Goal: Check status: Check status

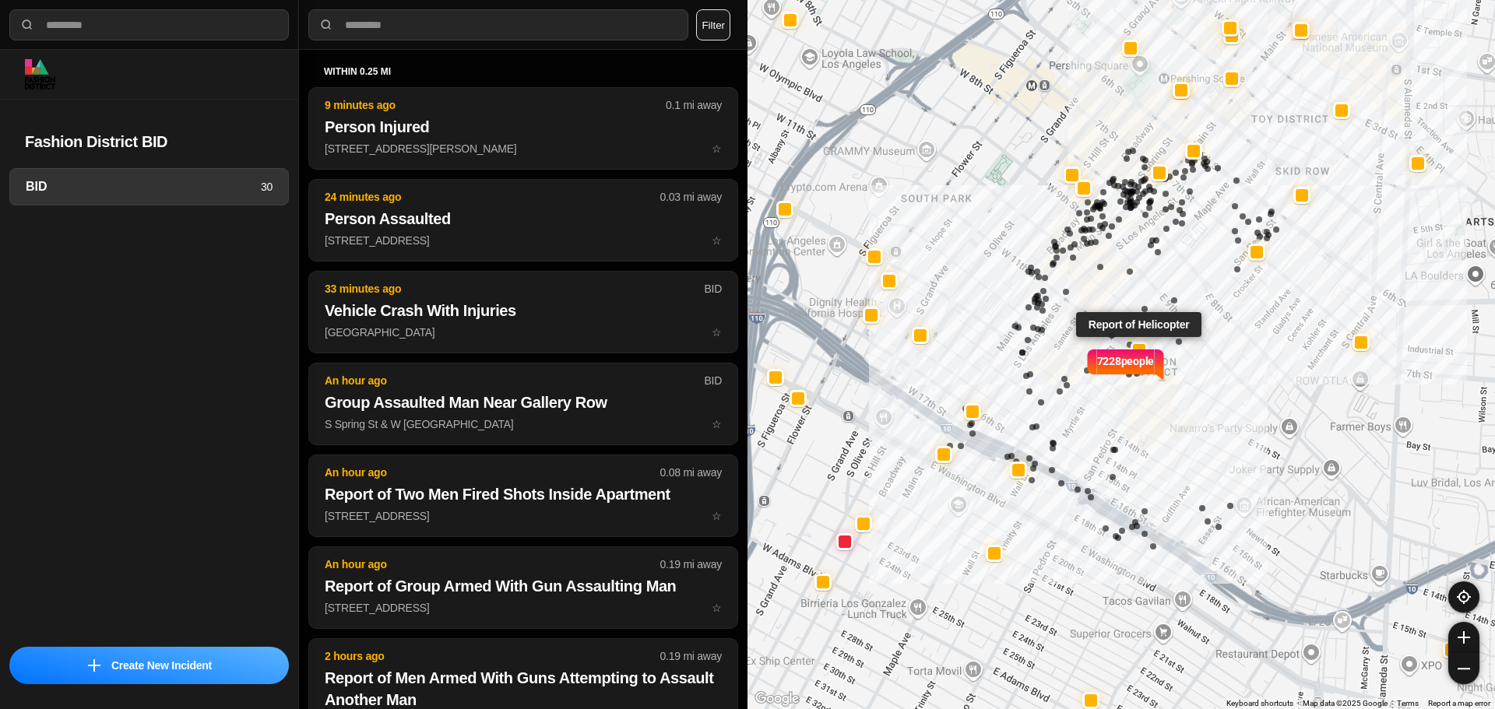
select select "*"
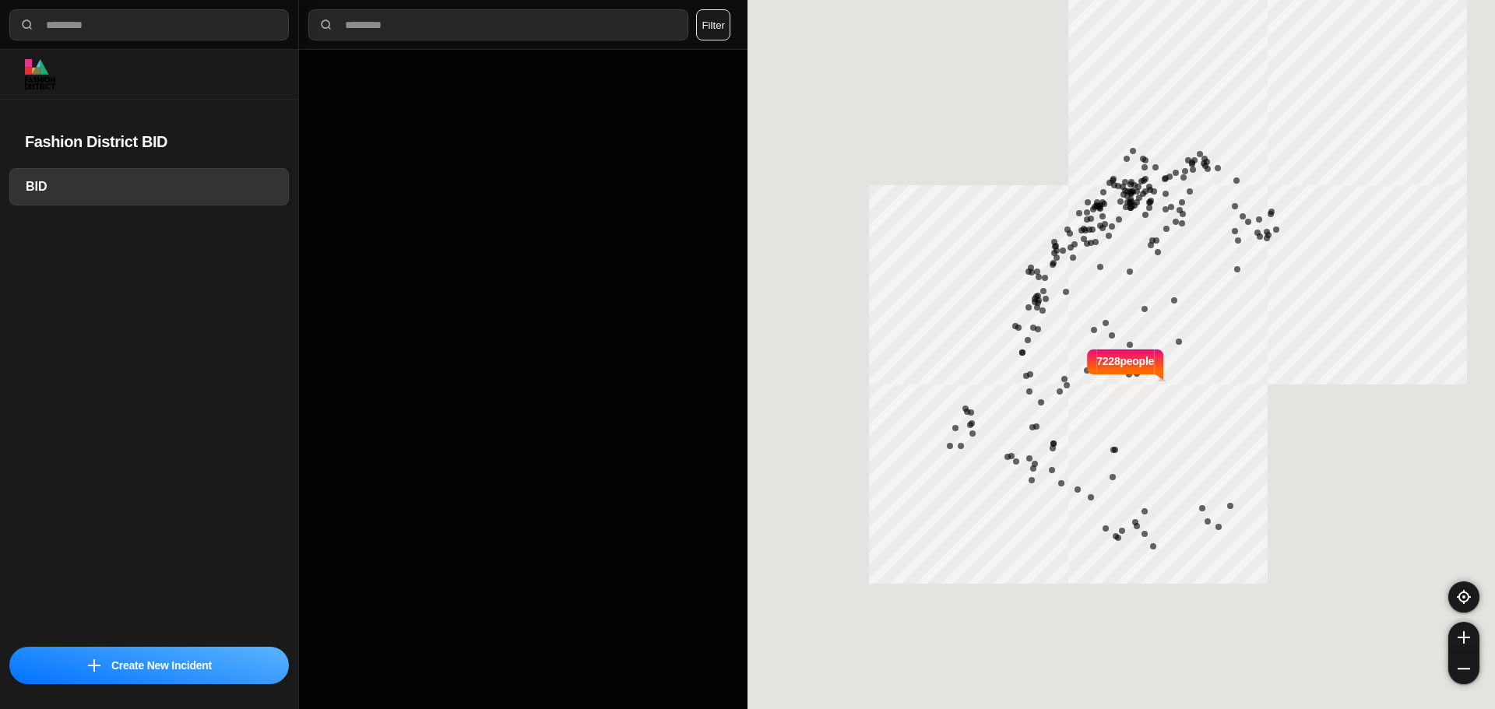
select select "*"
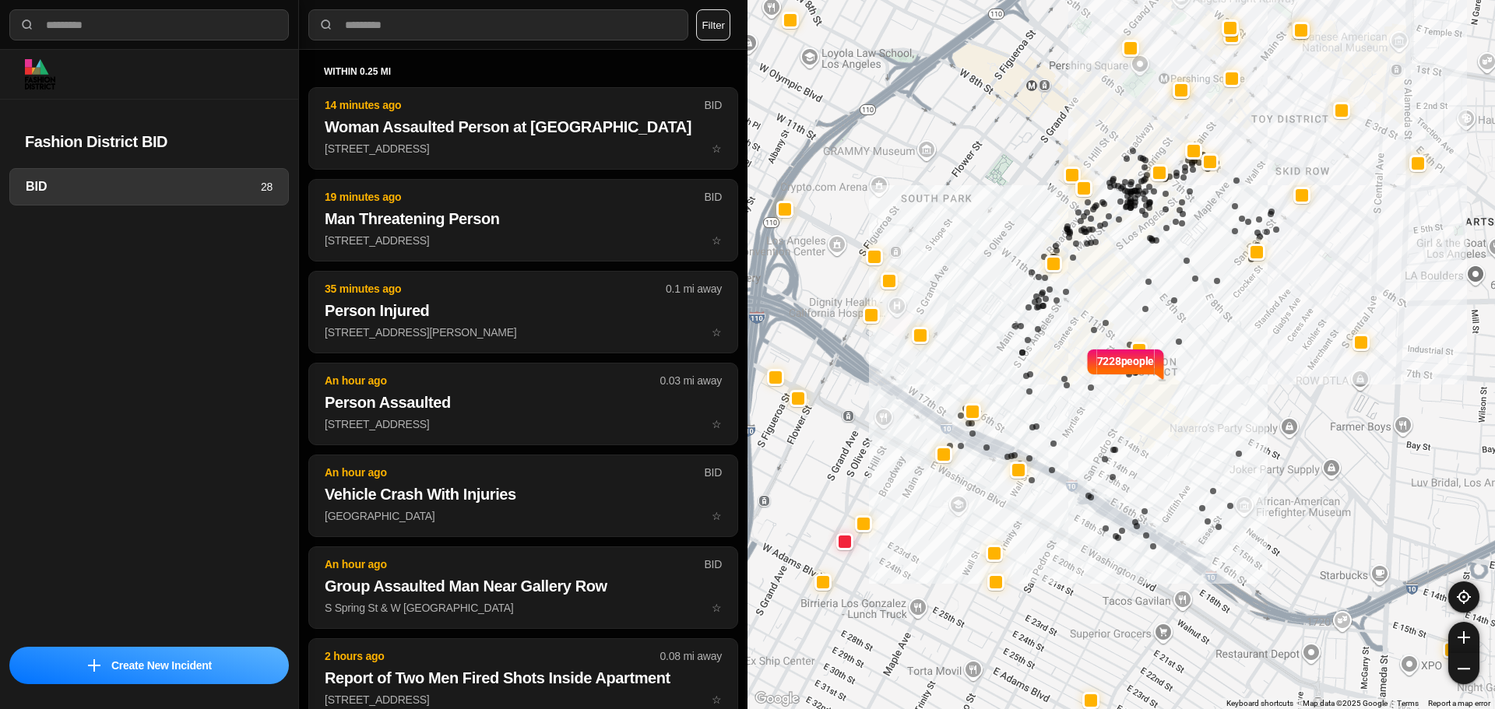
select select "*"
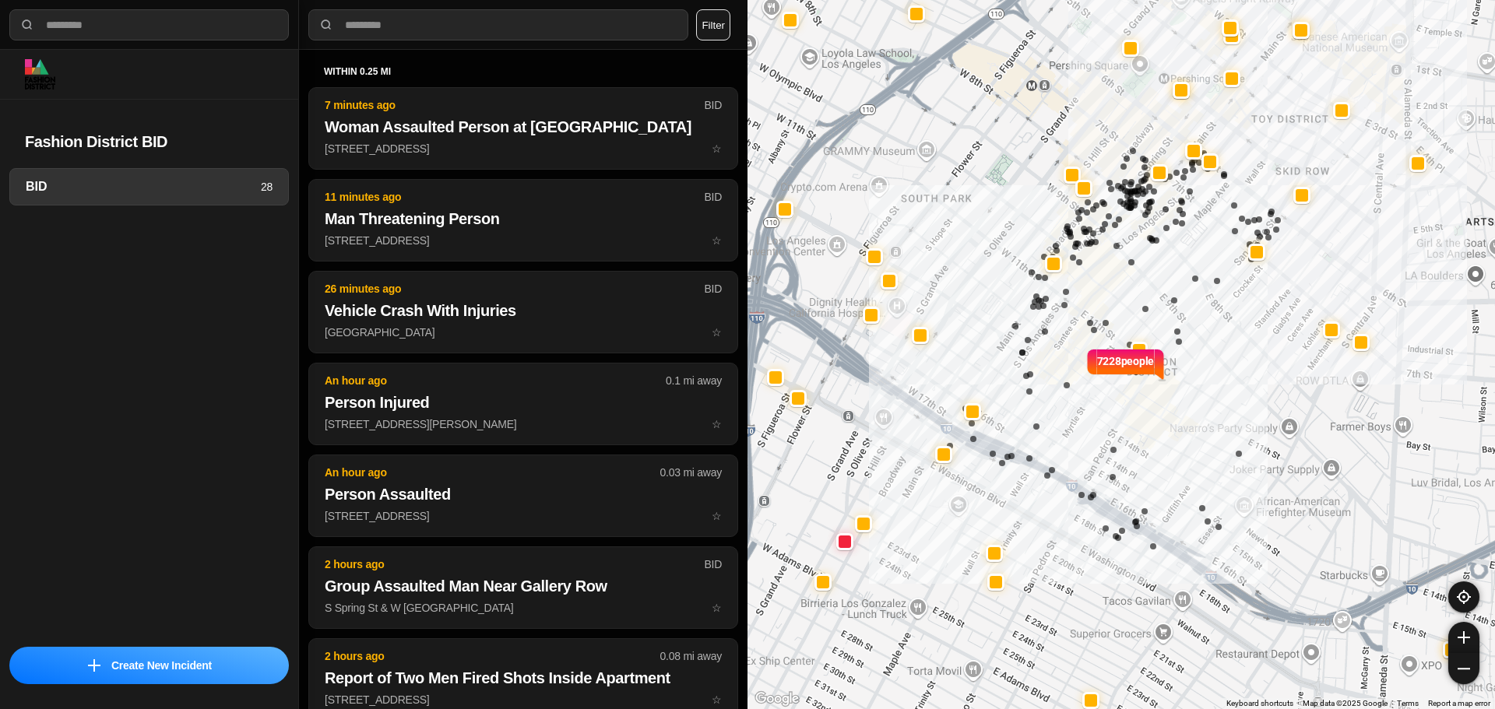
select select "*"
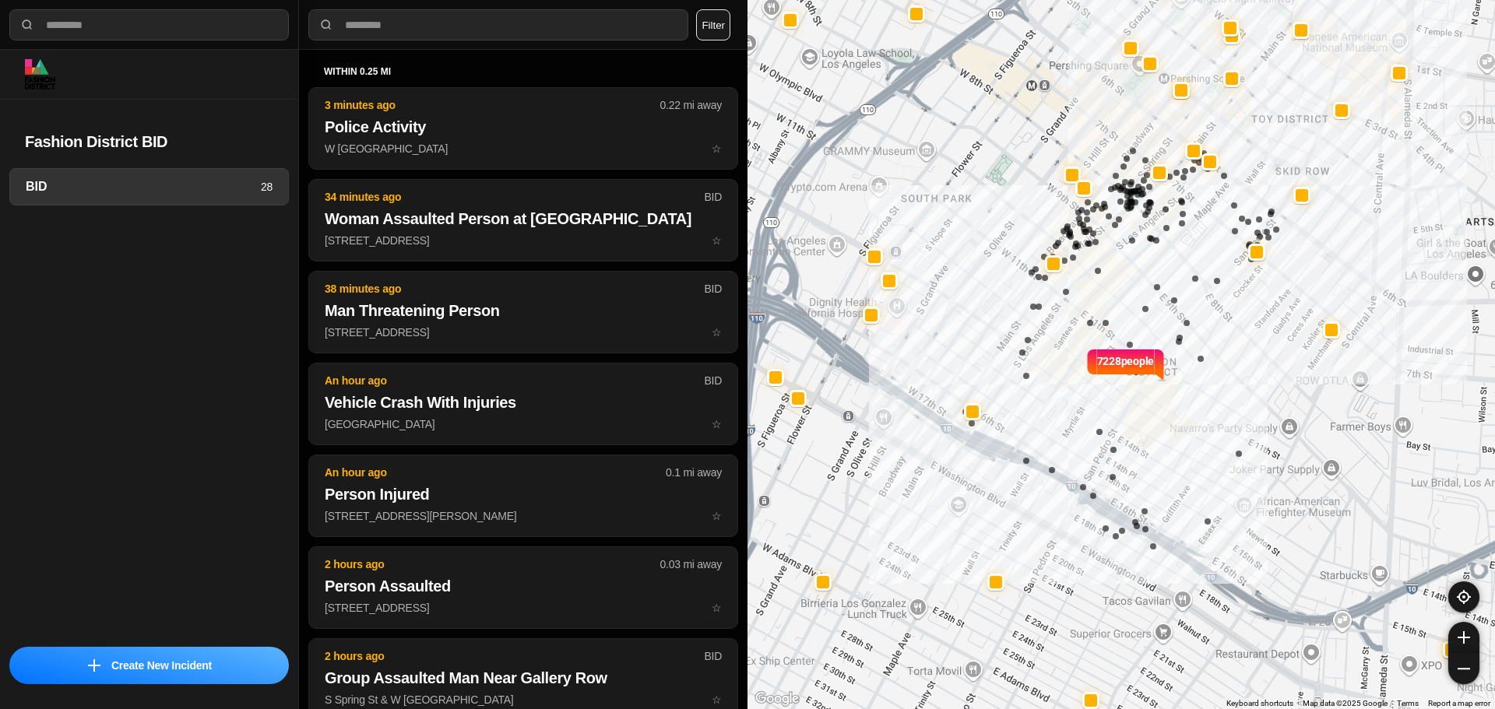
select select "*"
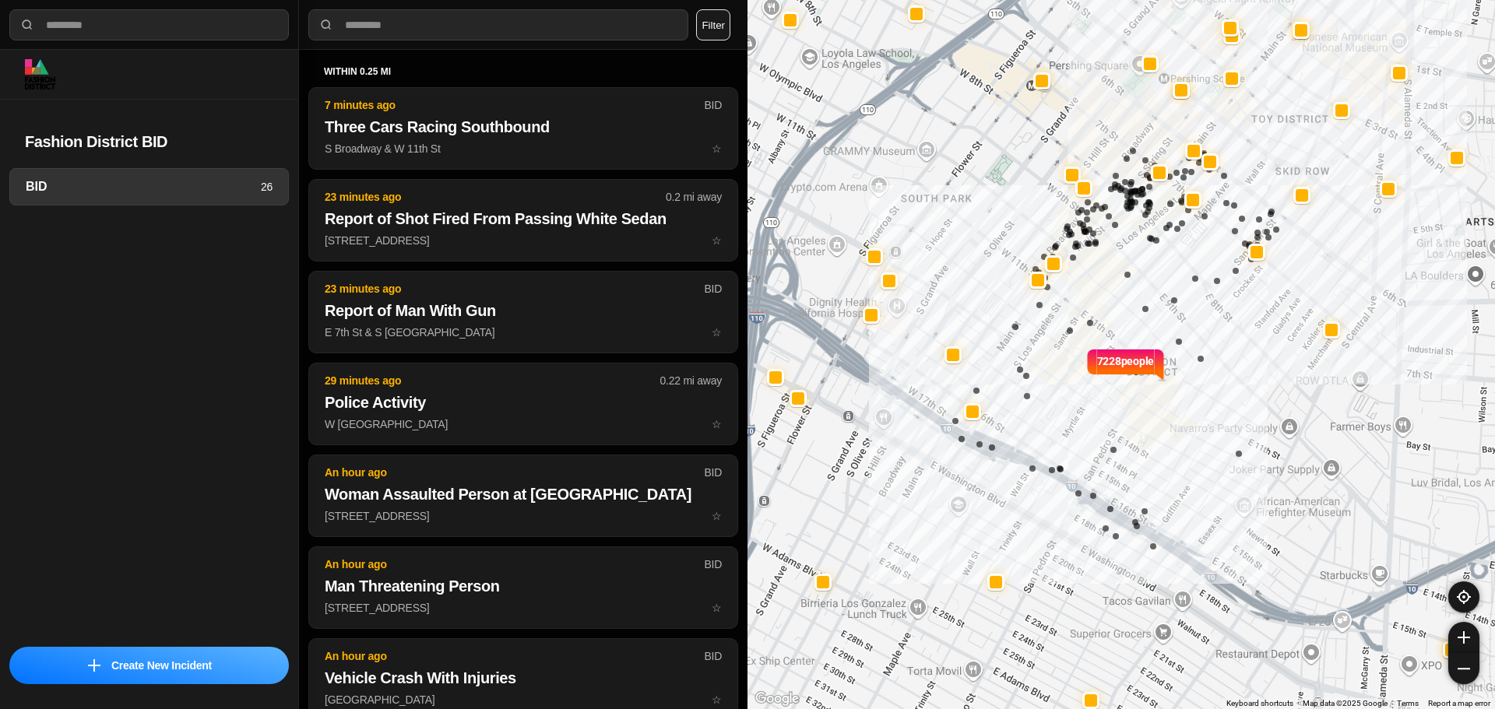
select select "*"
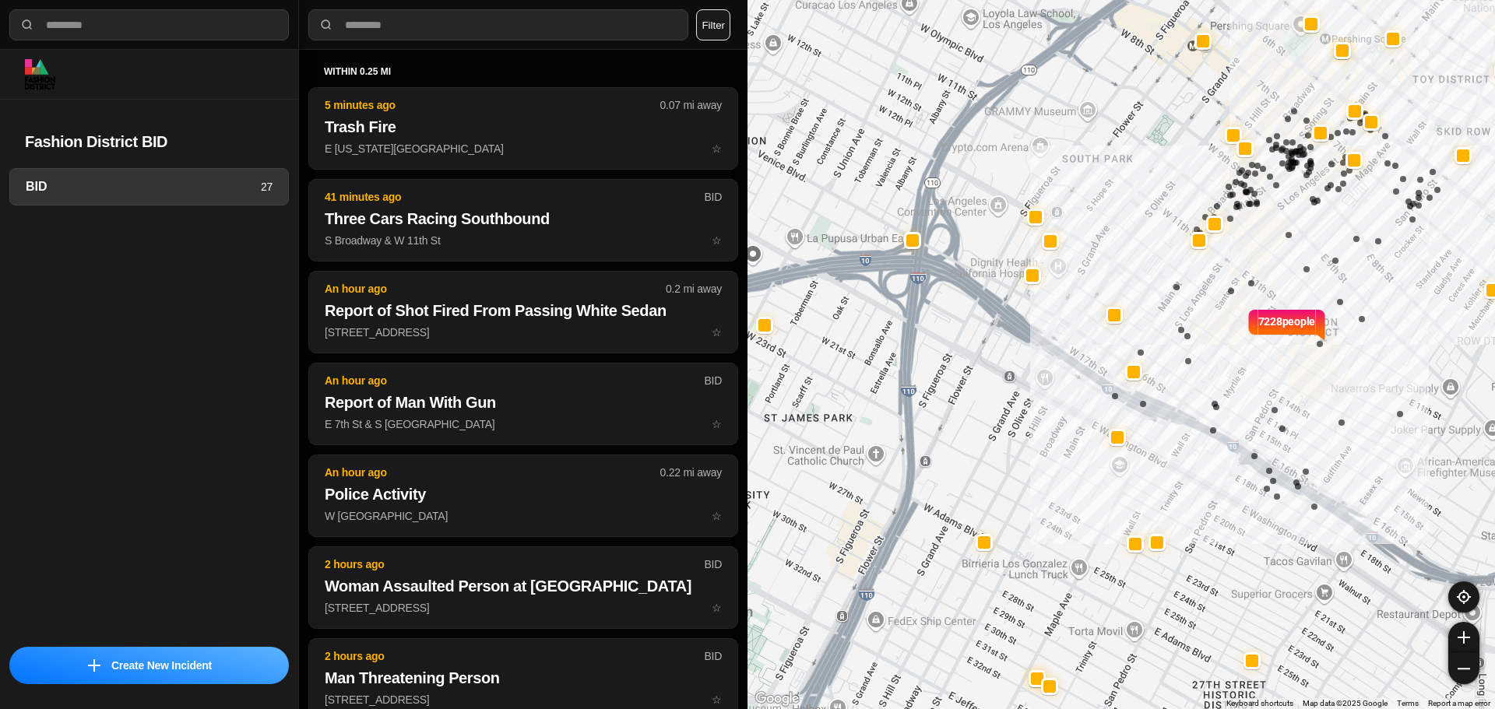
select select "*"
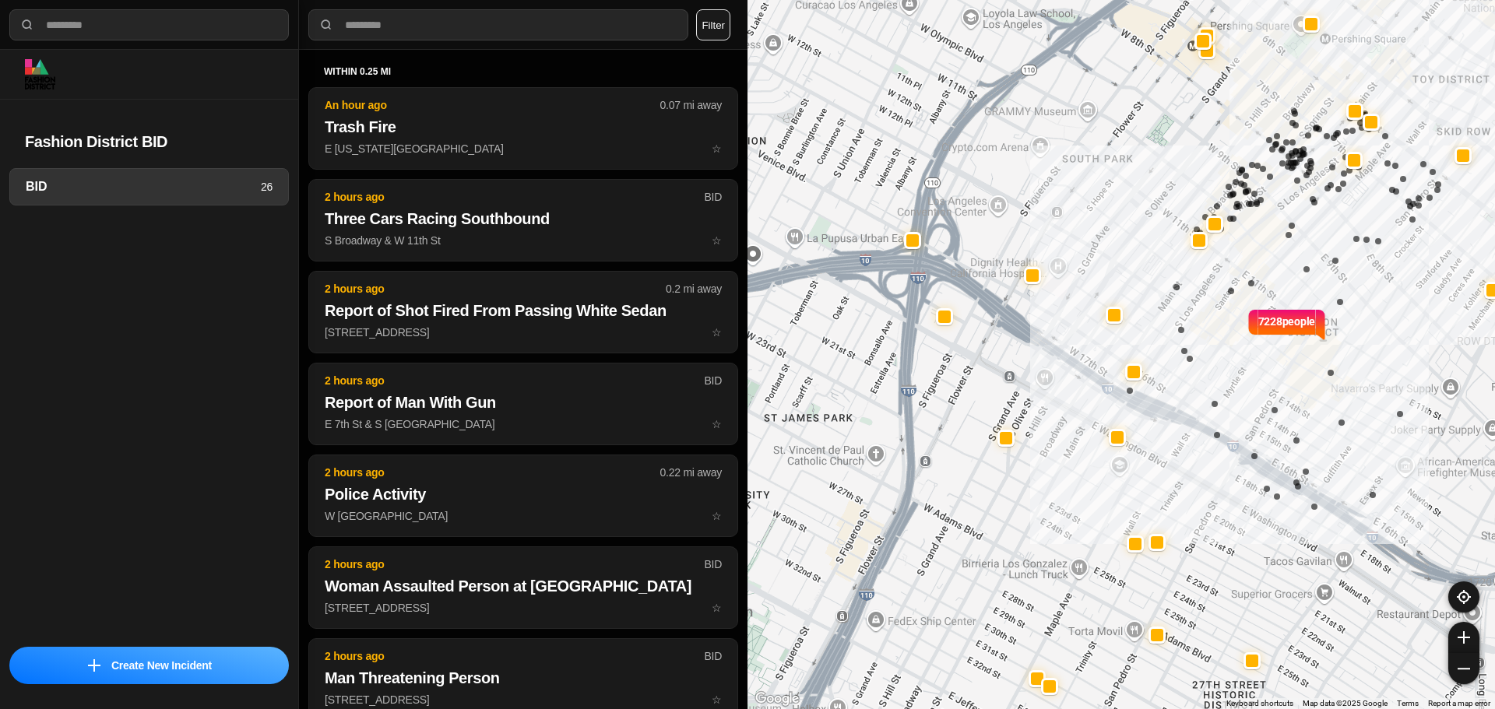
select select "*"
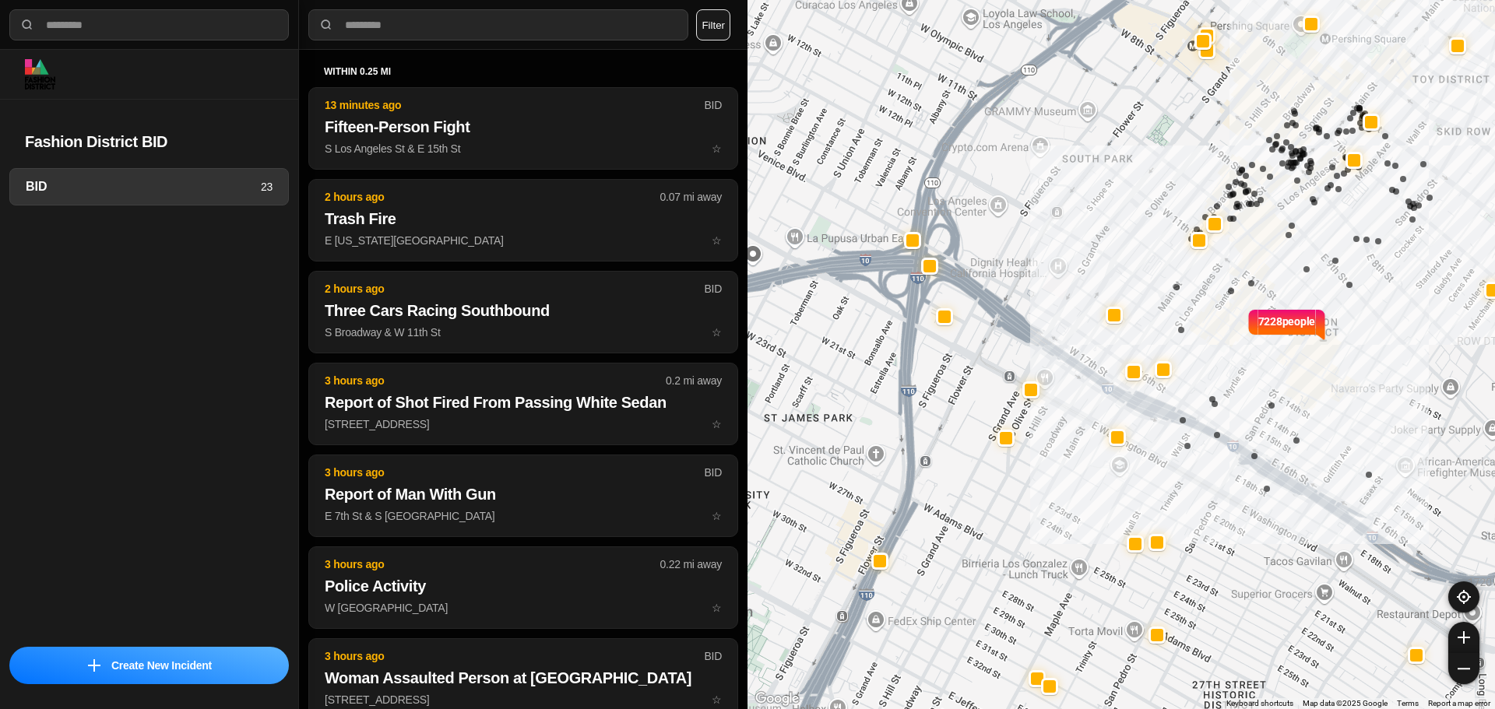
select select "*"
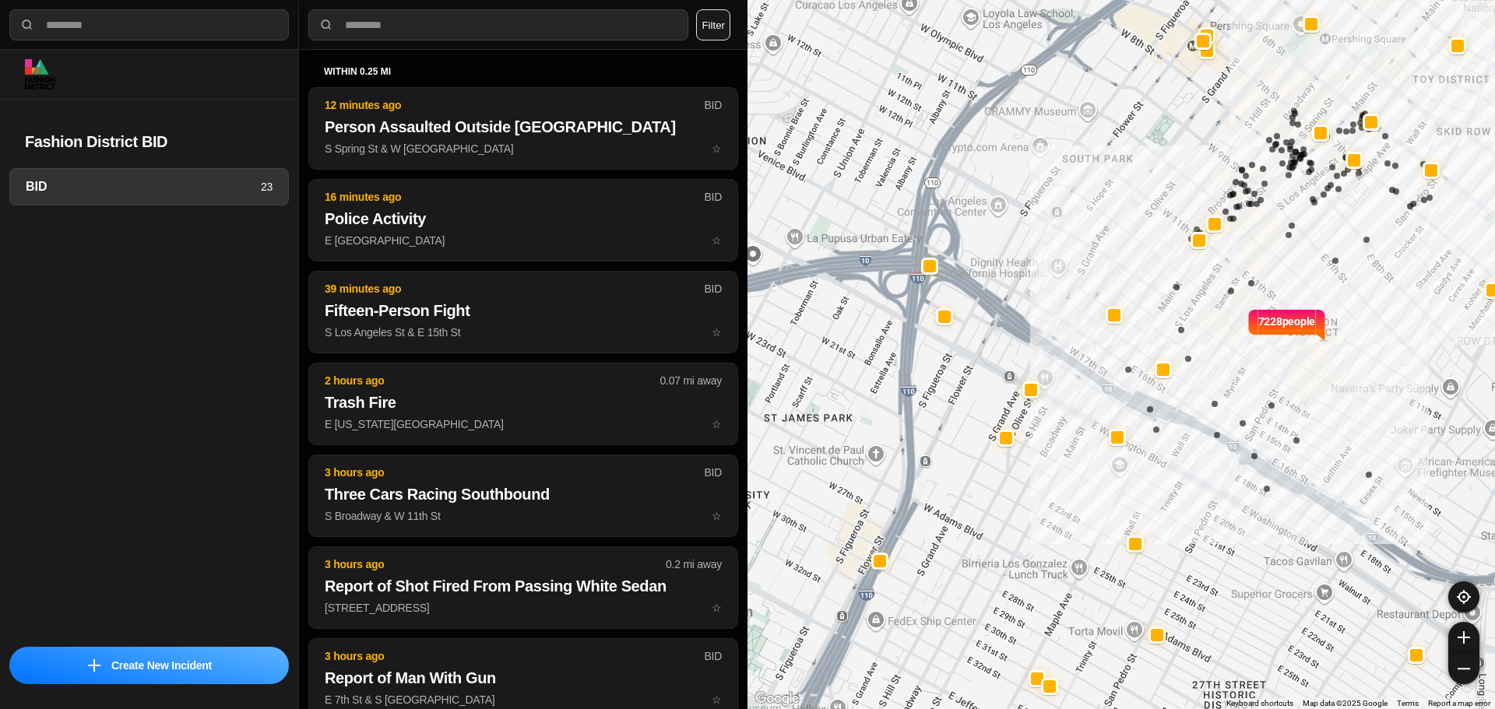
select select "*"
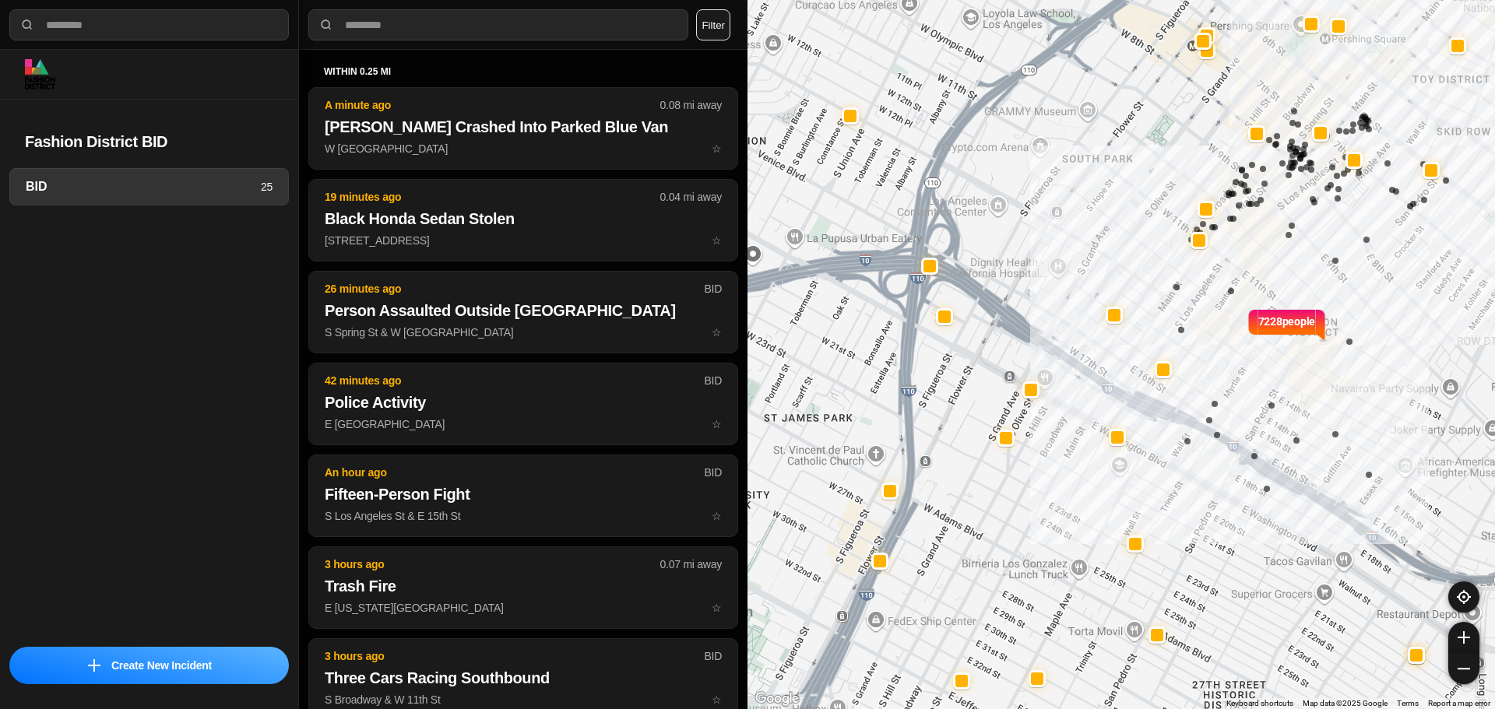
select select "*"
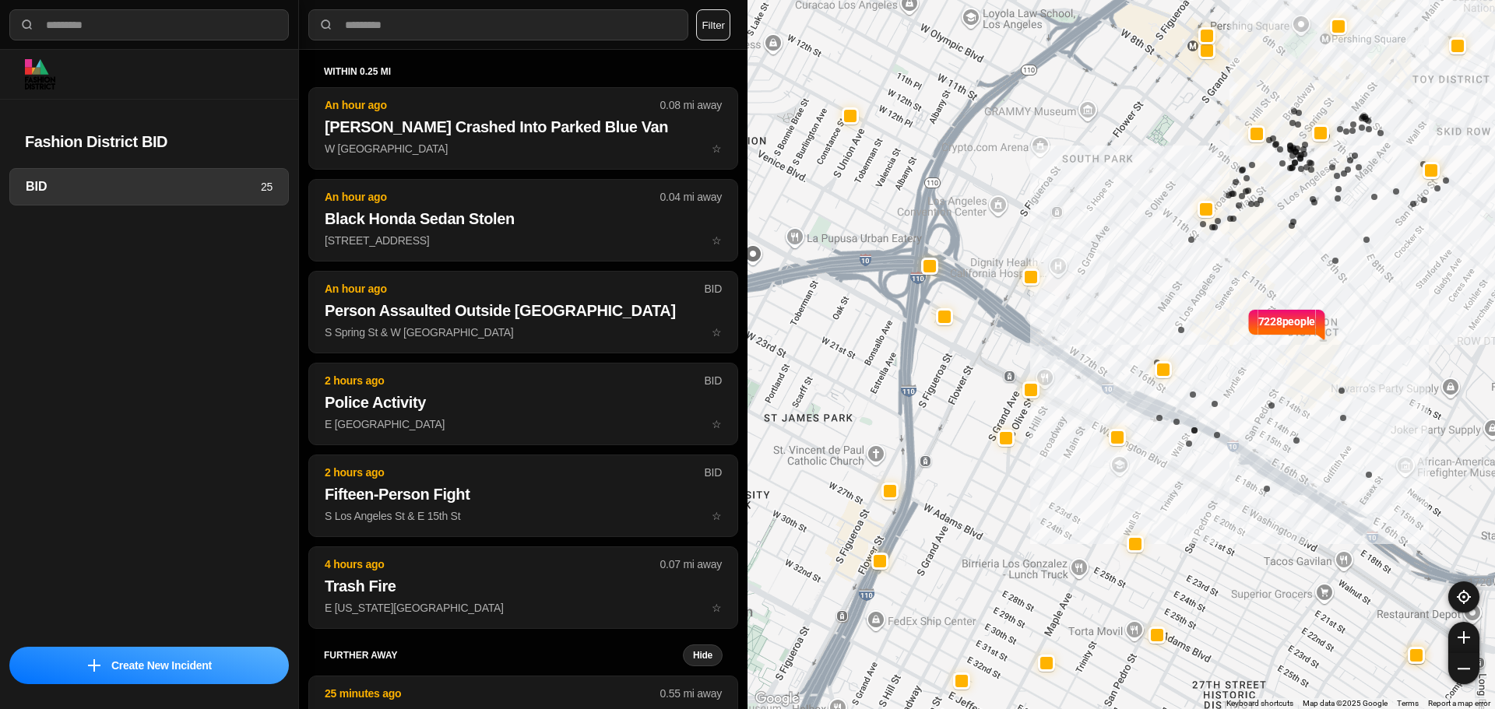
select select "*"
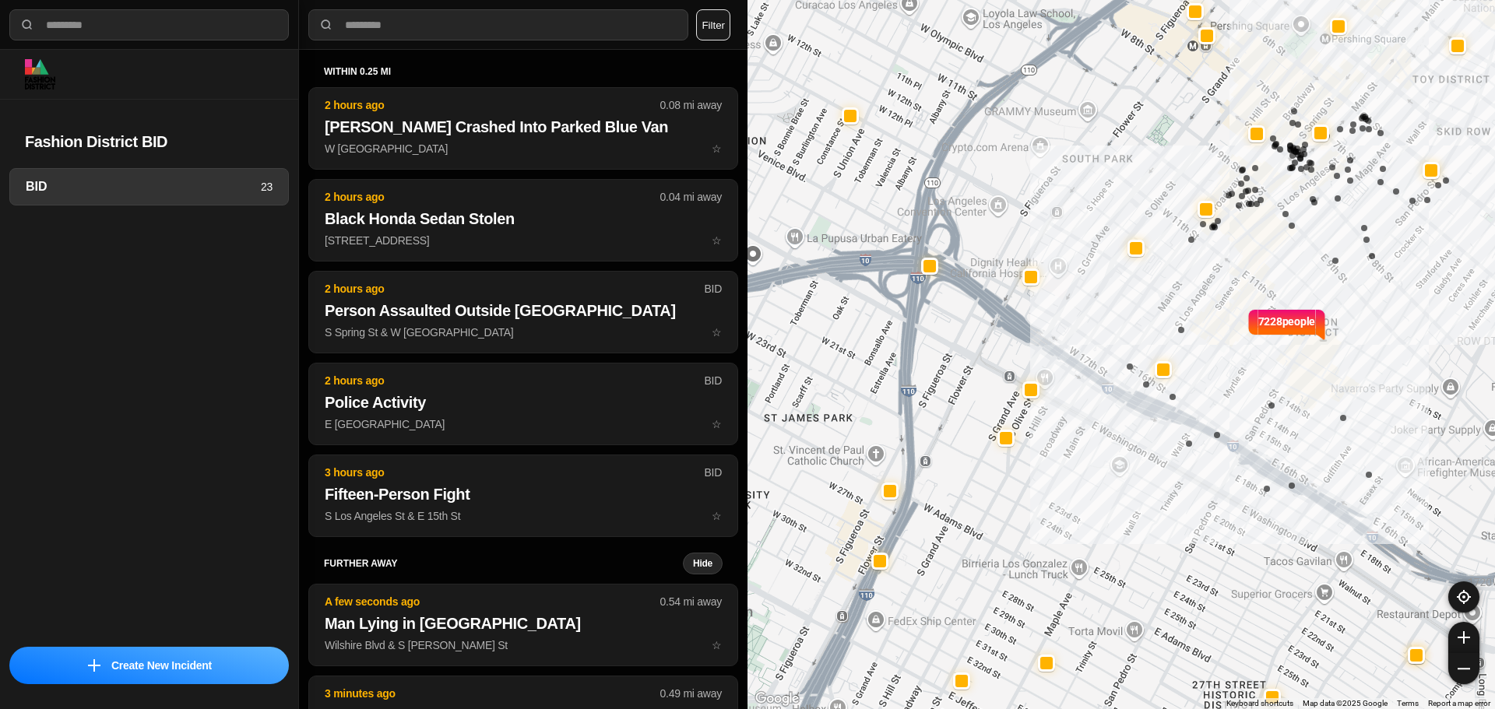
select select "*"
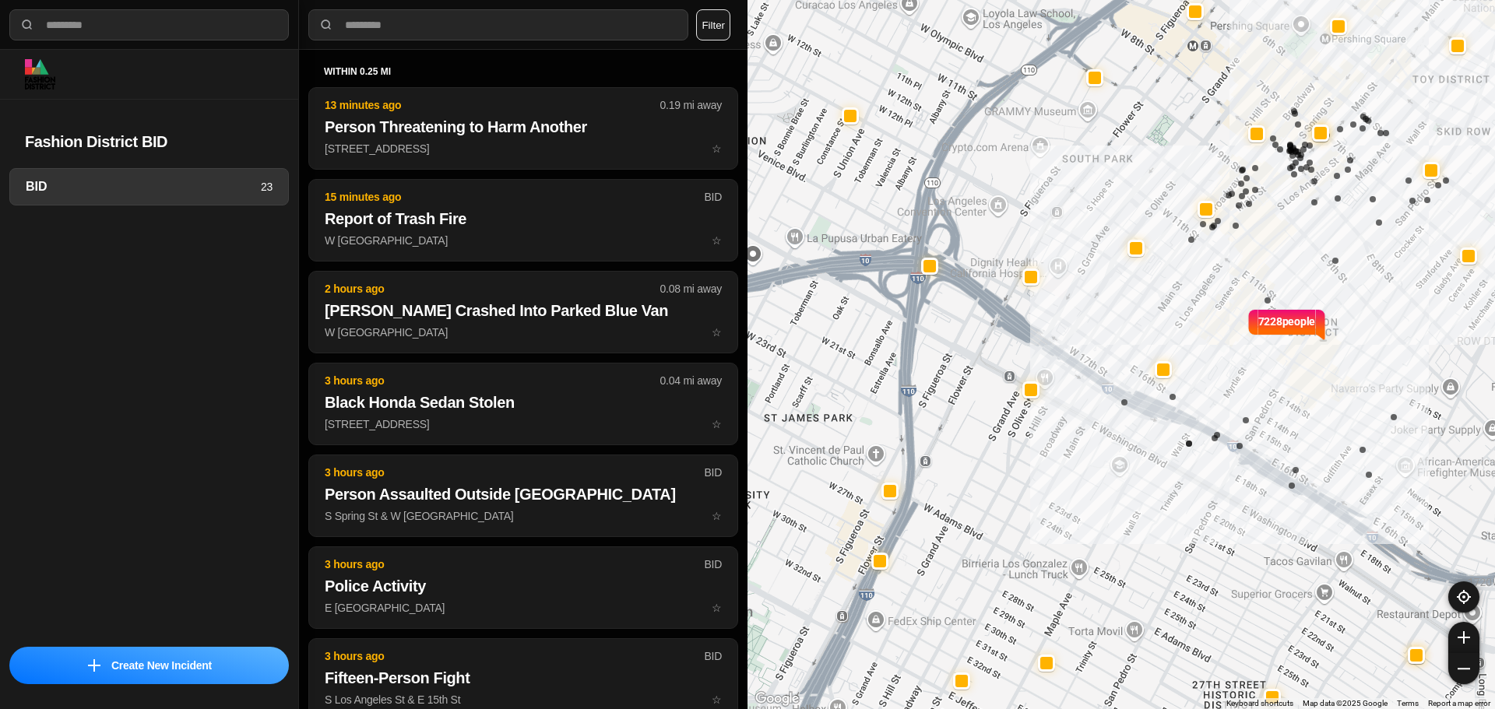
select select "*"
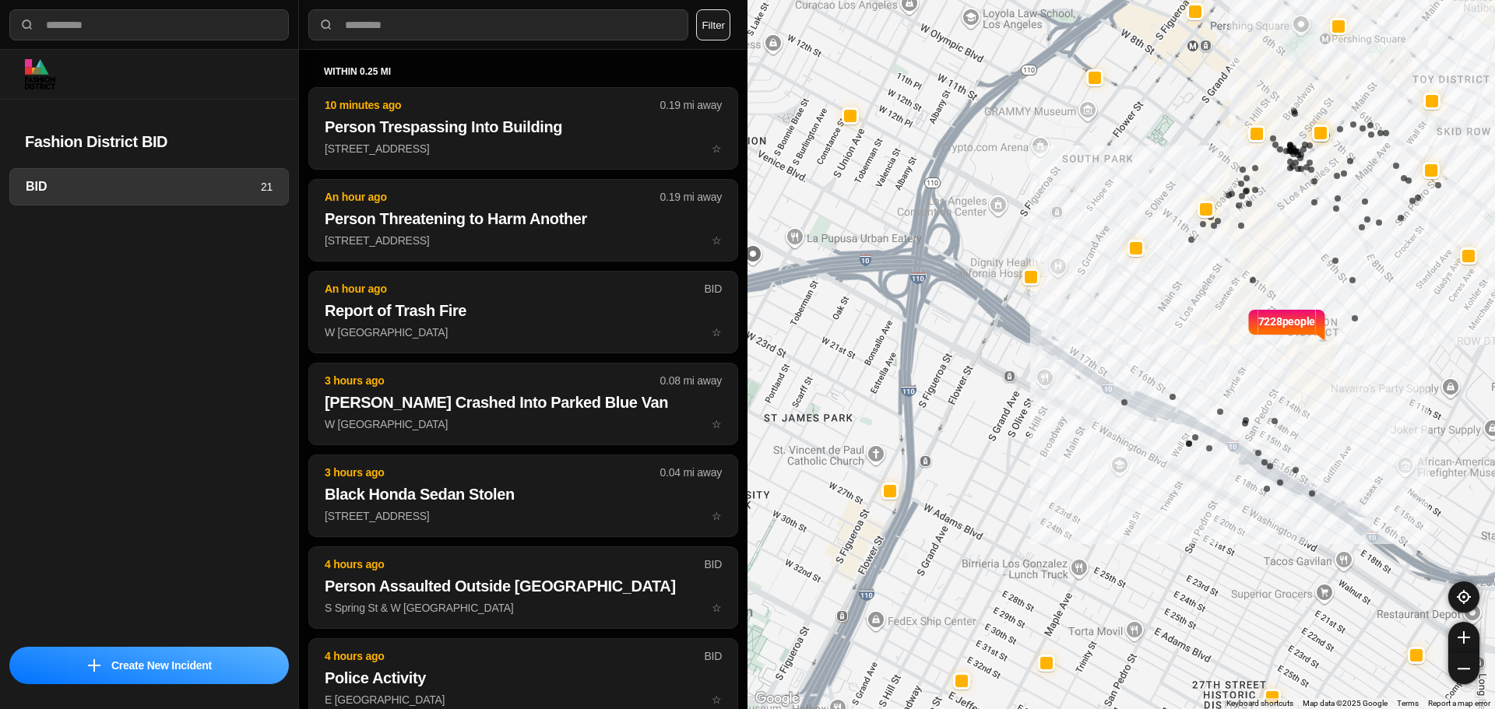
select select "*"
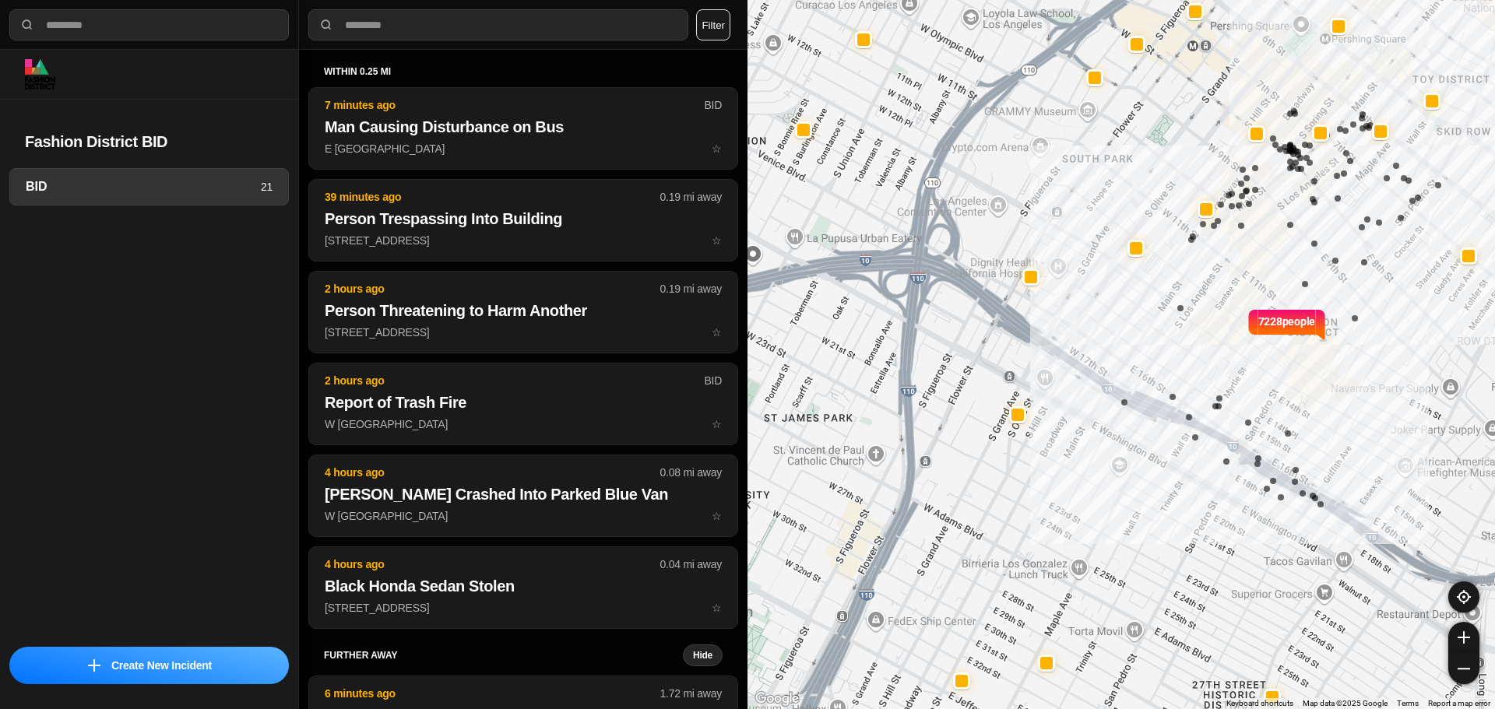
select select "*"
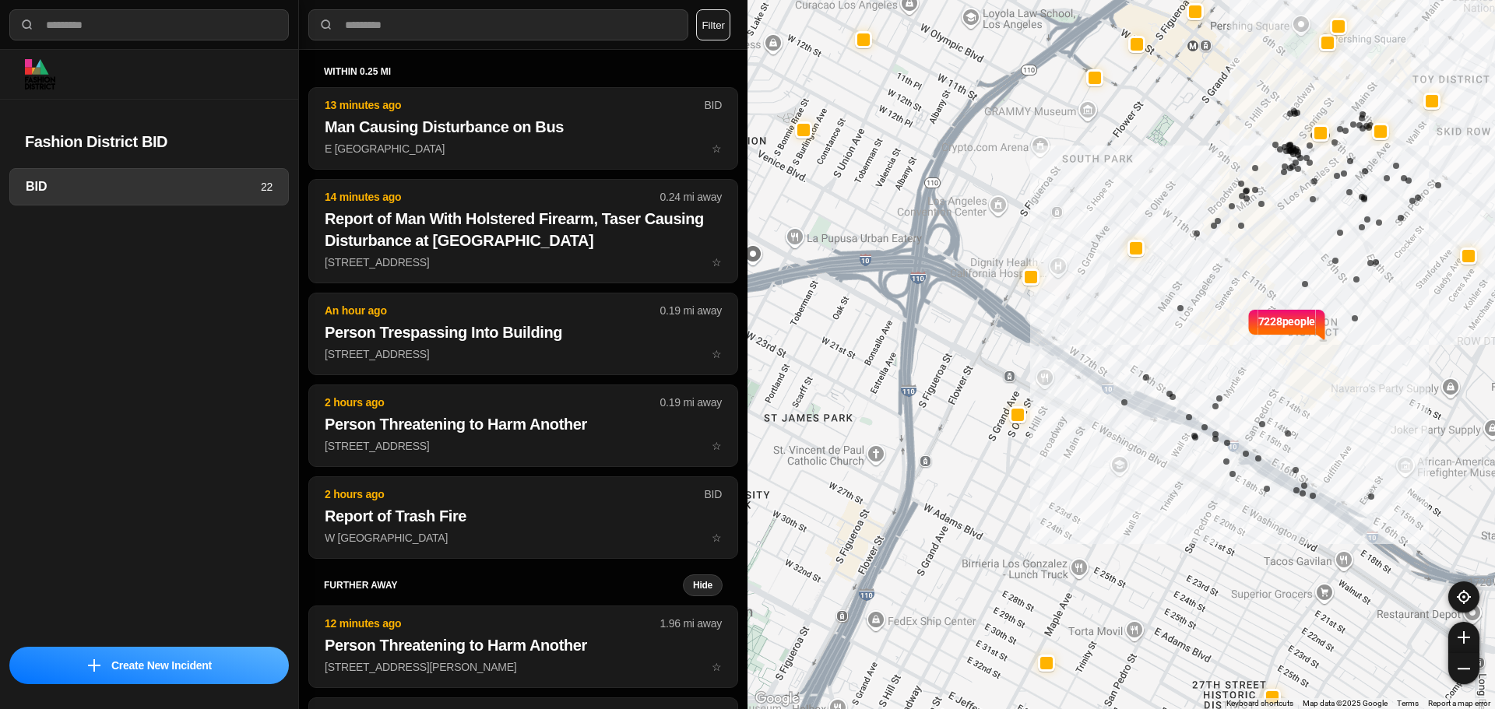
select select "*"
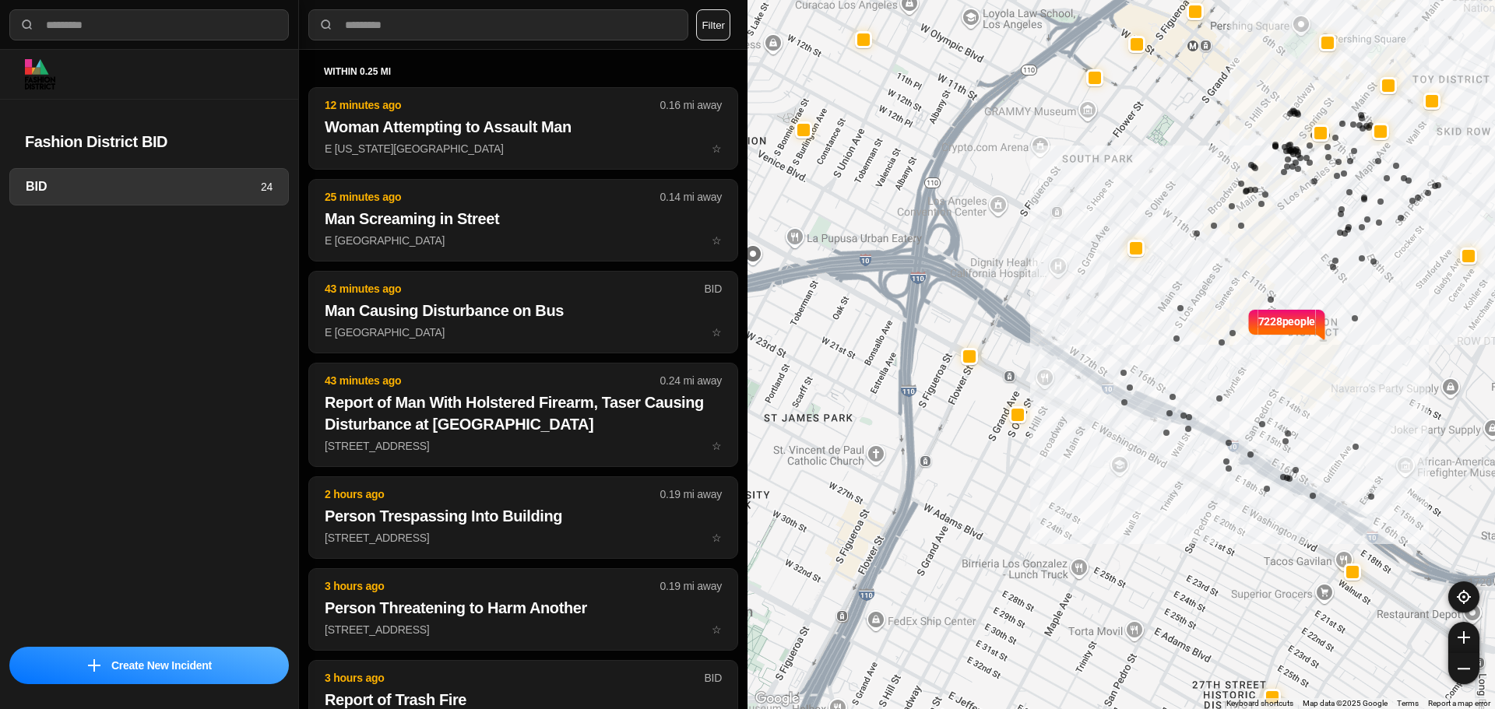
select select "*"
